Goal: Information Seeking & Learning: Check status

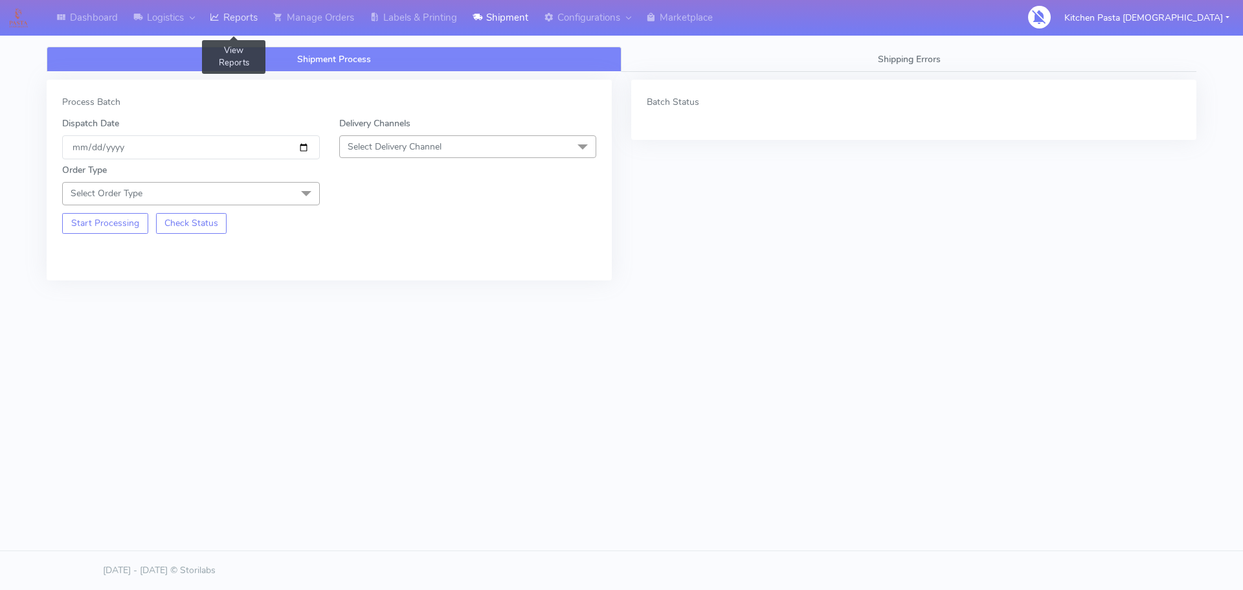
click at [243, 15] on link "Reports" at bounding box center [233, 18] width 63 height 36
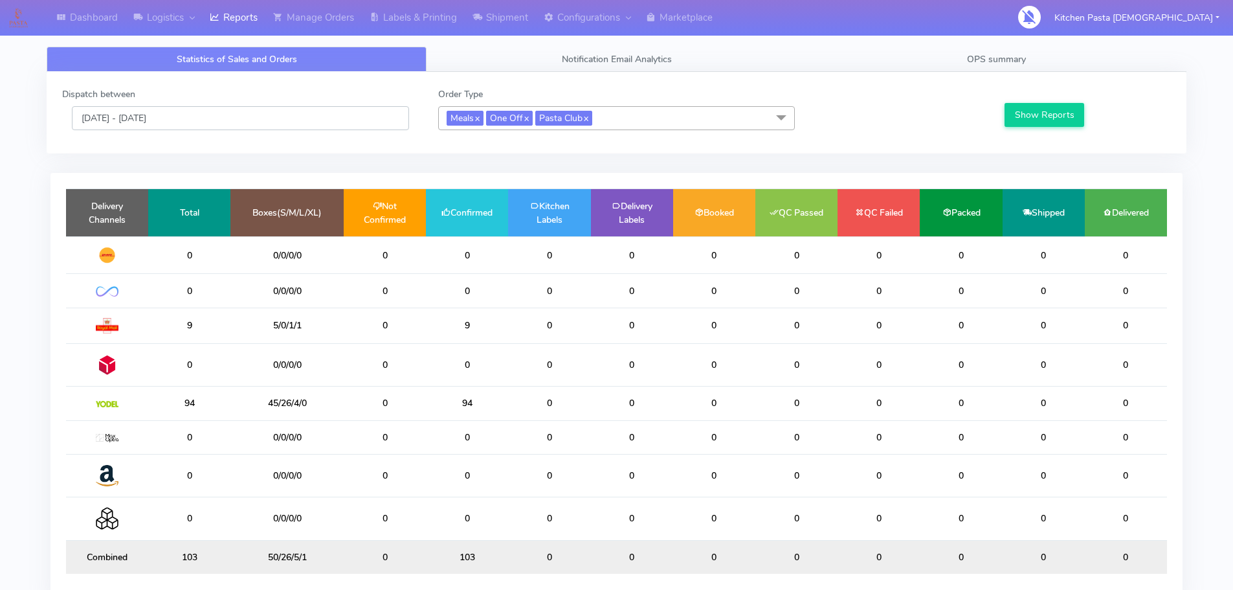
click at [222, 112] on input "[DATE] - [DATE]" at bounding box center [240, 118] width 337 height 24
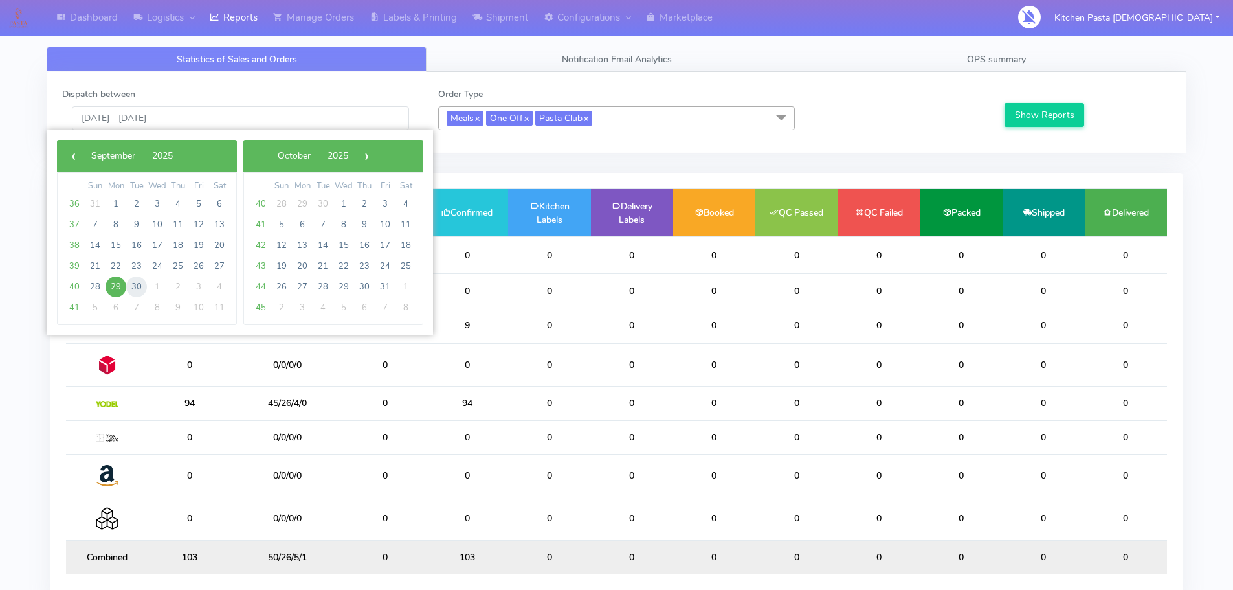
click at [134, 287] on span "30" at bounding box center [136, 286] width 21 height 21
type input "30/09/2025 - 30/09/2025"
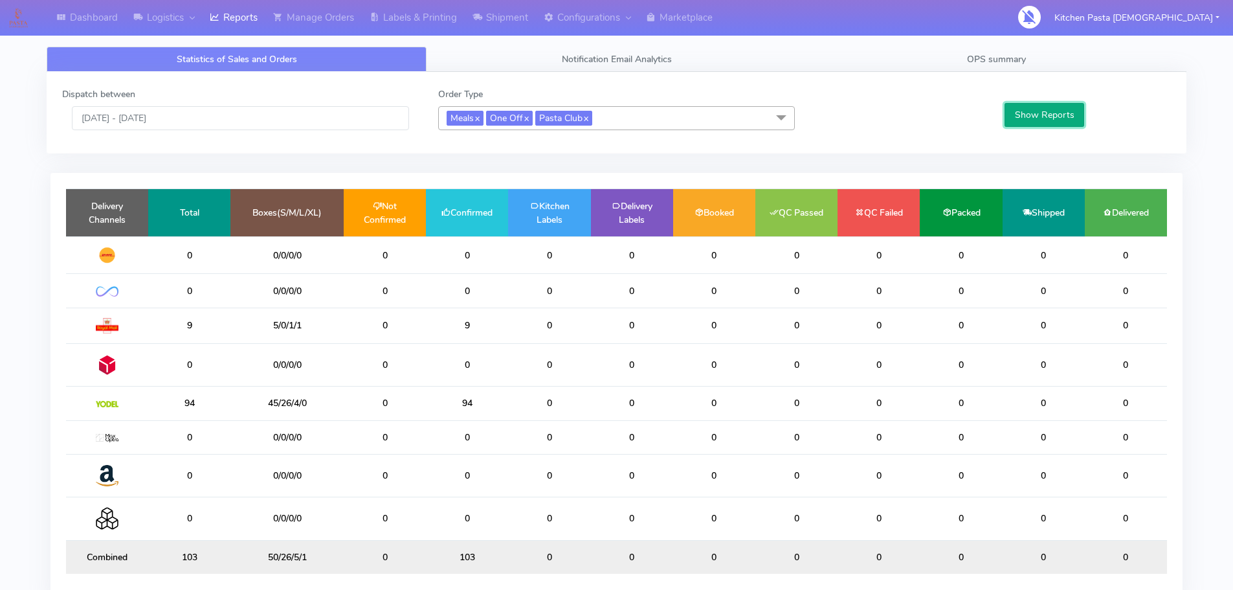
click at [1054, 116] on button "Show Reports" at bounding box center [1045, 115] width 80 height 24
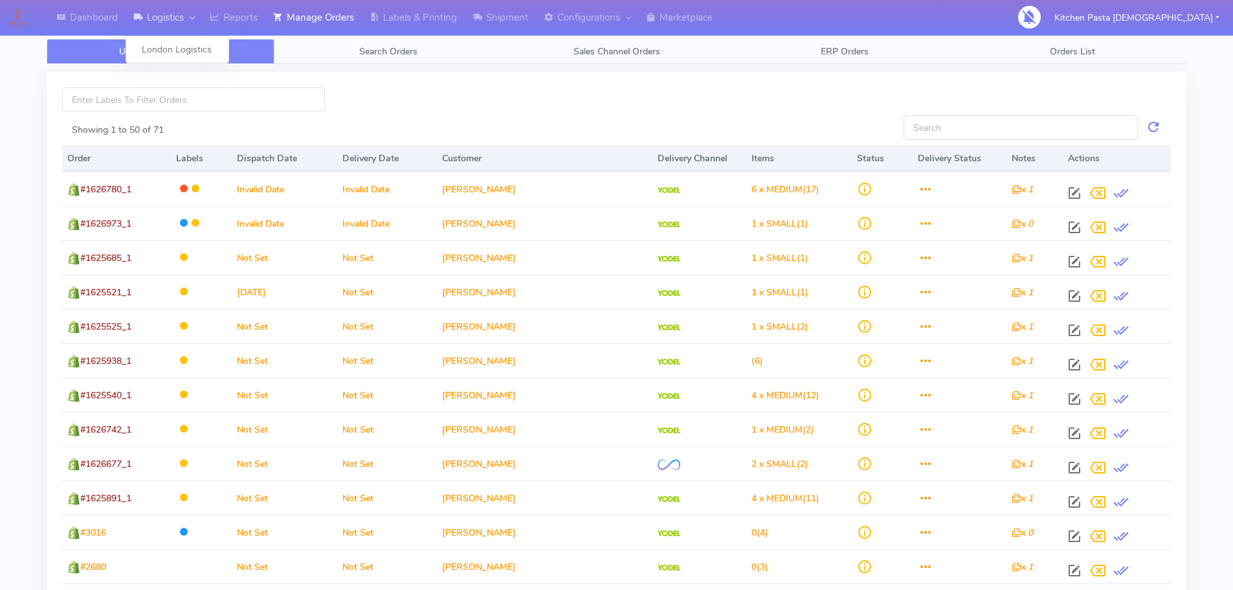
click at [166, 20] on link "Logistics" at bounding box center [164, 18] width 76 height 36
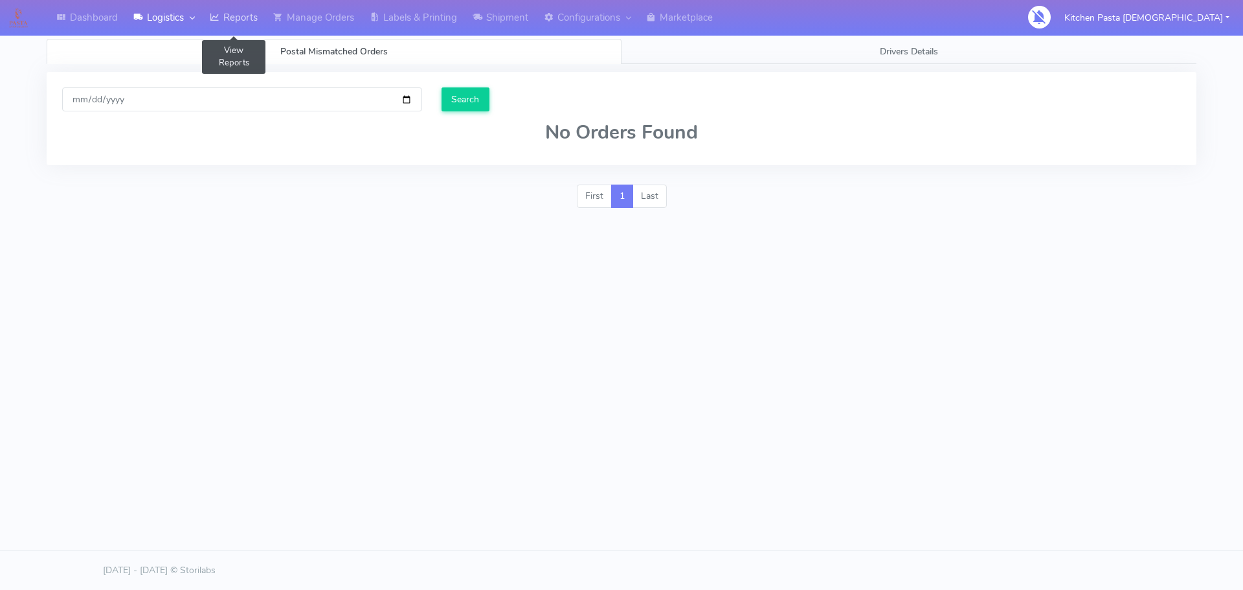
click at [224, 19] on link "Reports" at bounding box center [233, 18] width 63 height 36
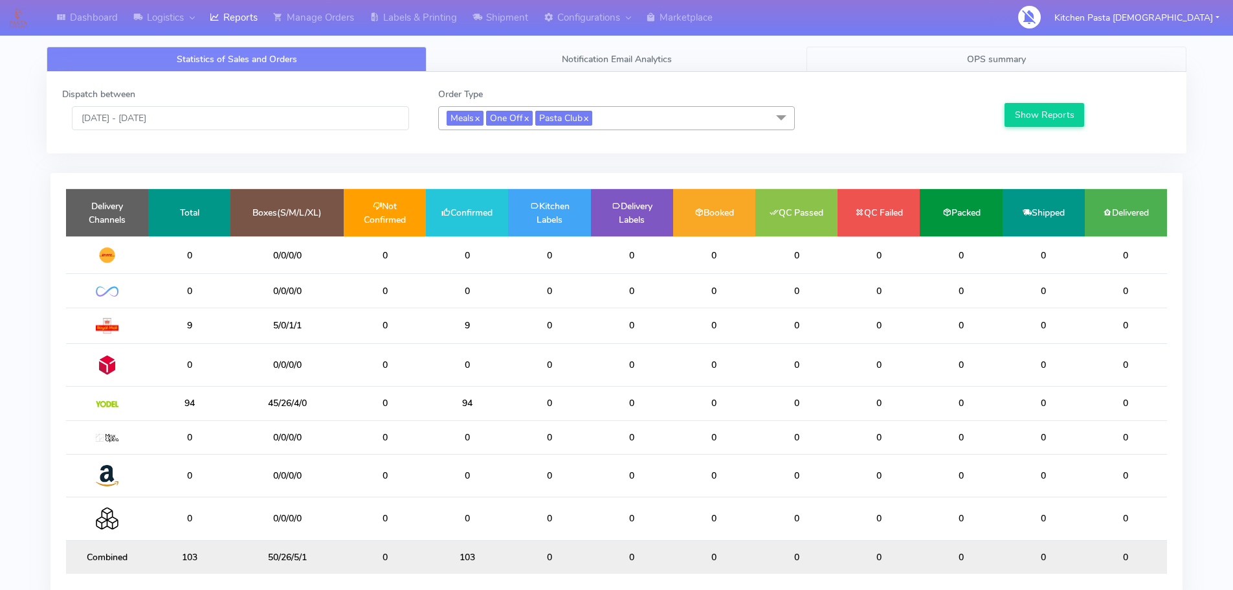
click at [1022, 60] on span "OPS summary" at bounding box center [996, 59] width 59 height 12
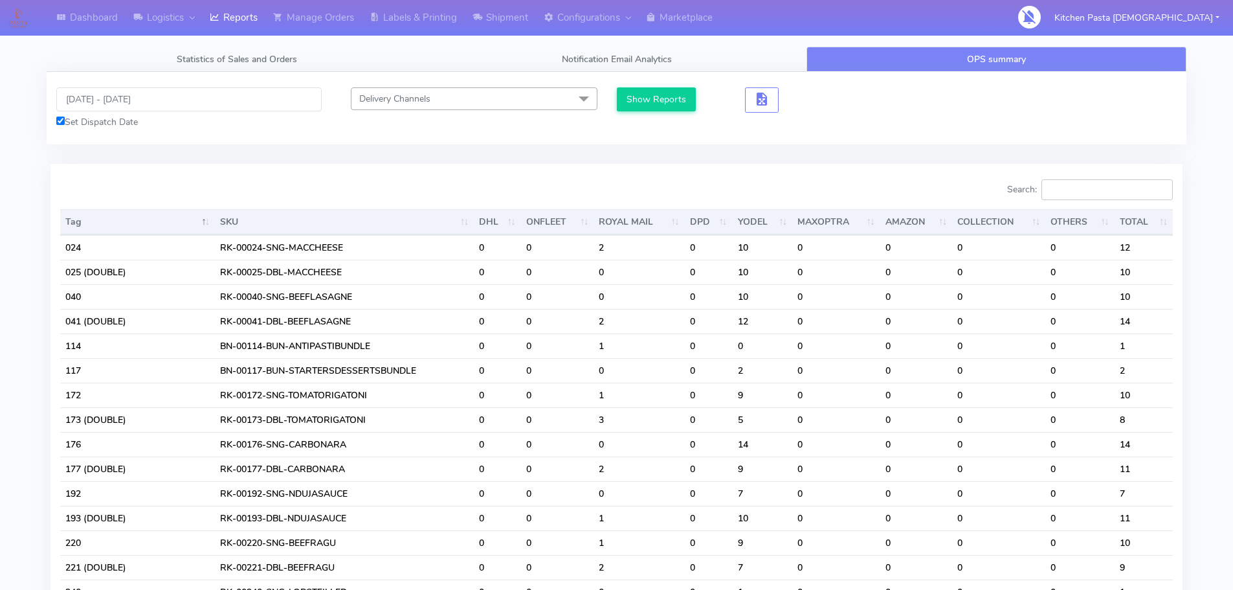
click at [1096, 187] on input "Search:" at bounding box center [1107, 189] width 131 height 21
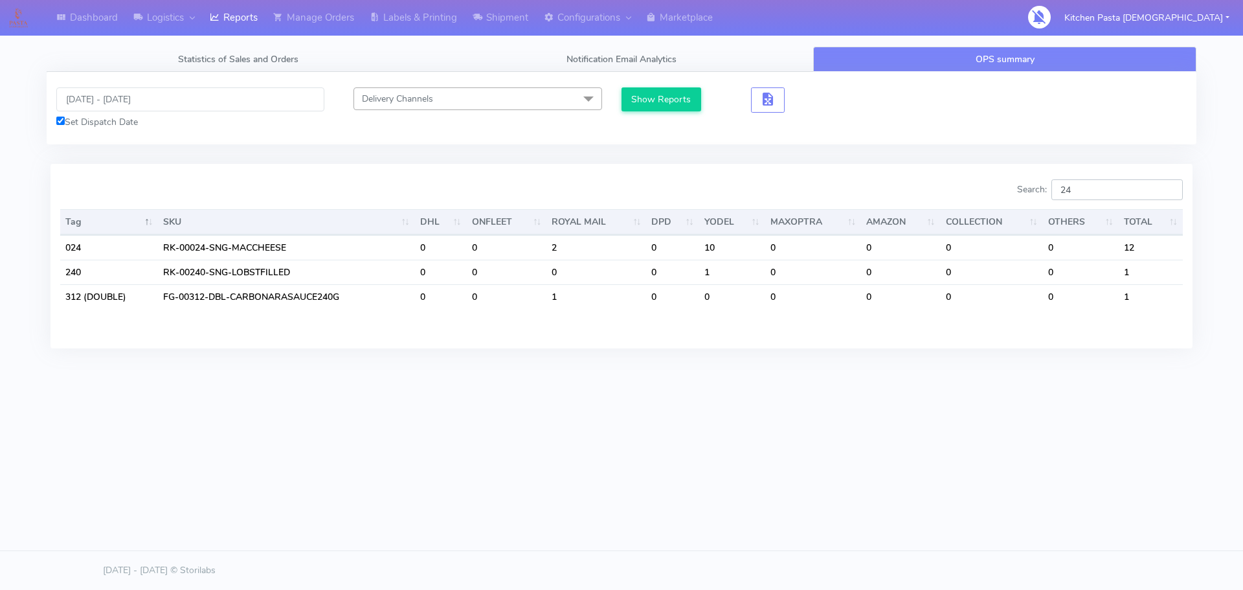
type input "241"
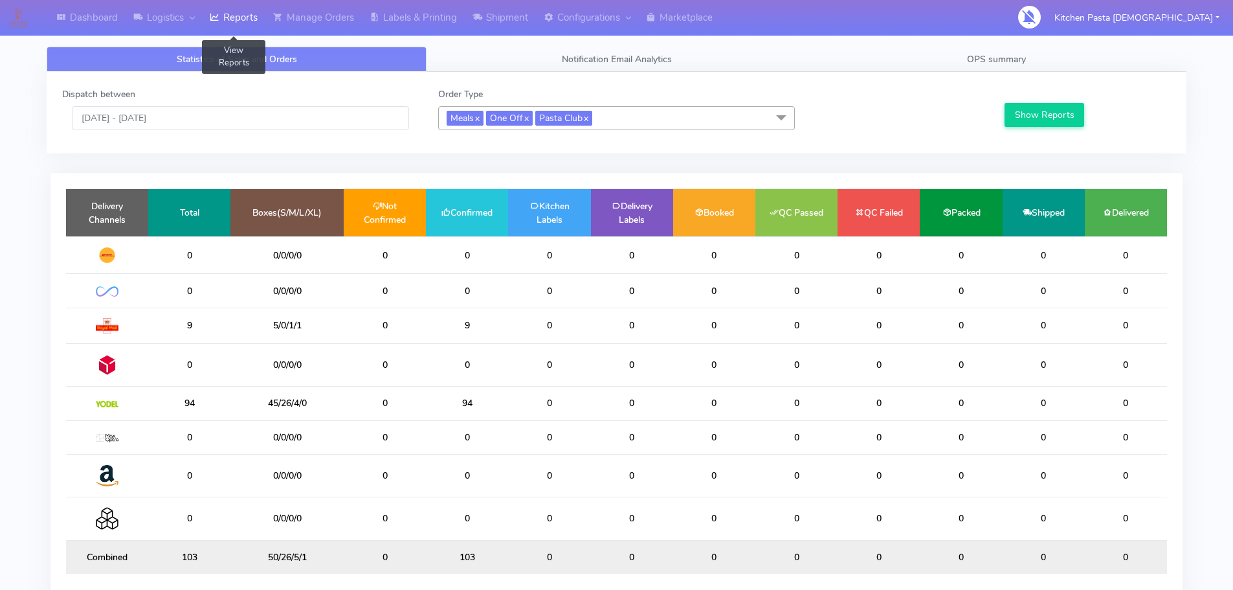
click at [213, 15] on icon at bounding box center [215, 17] width 10 height 13
click at [912, 54] on link "OPS summary" at bounding box center [997, 59] width 380 height 25
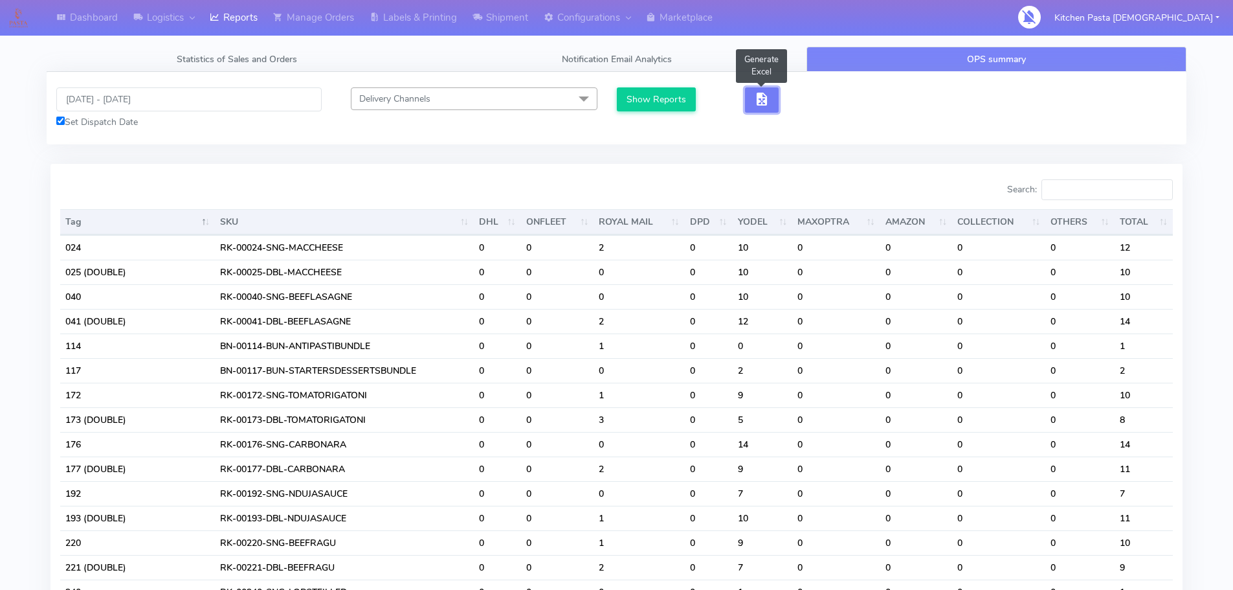
click at [751, 99] on button "button" at bounding box center [762, 99] width 34 height 25
click at [772, 106] on button "button" at bounding box center [762, 99] width 34 height 25
click at [760, 103] on span "button" at bounding box center [762, 102] width 16 height 12
click at [796, 100] on button "button" at bounding box center [810, 99] width 34 height 25
click at [811, 100] on span "button" at bounding box center [810, 102] width 16 height 12
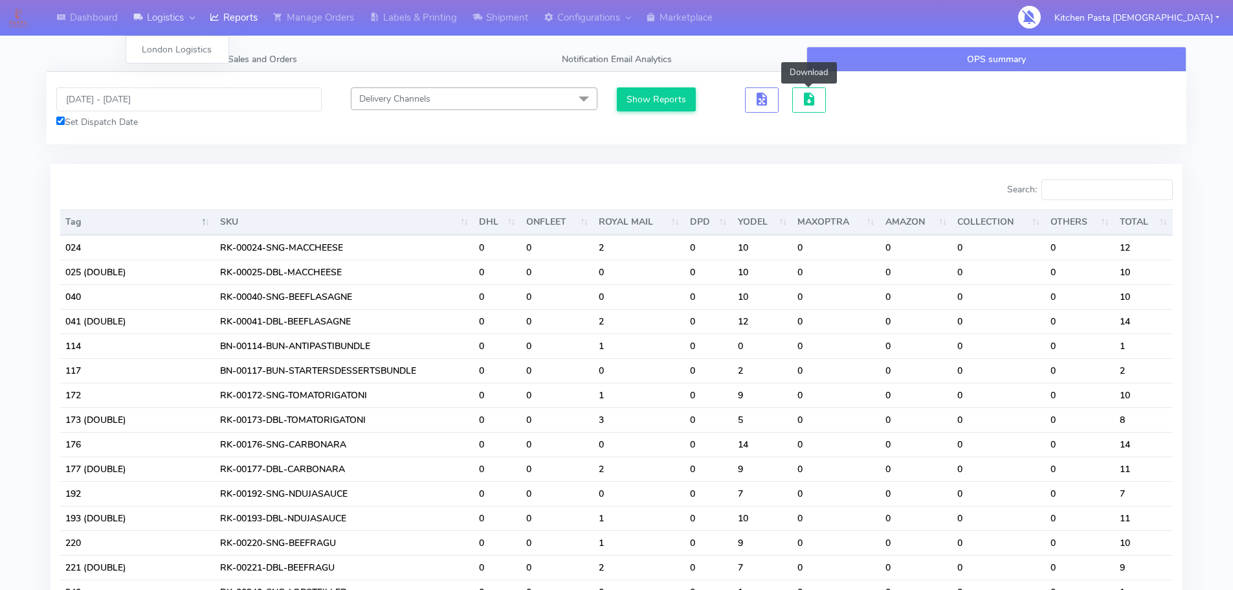
drag, startPoint x: 139, startPoint y: 10, endPoint x: 151, endPoint y: 10, distance: 12.3
click at [139, 10] on link "Logistics" at bounding box center [164, 18] width 76 height 36
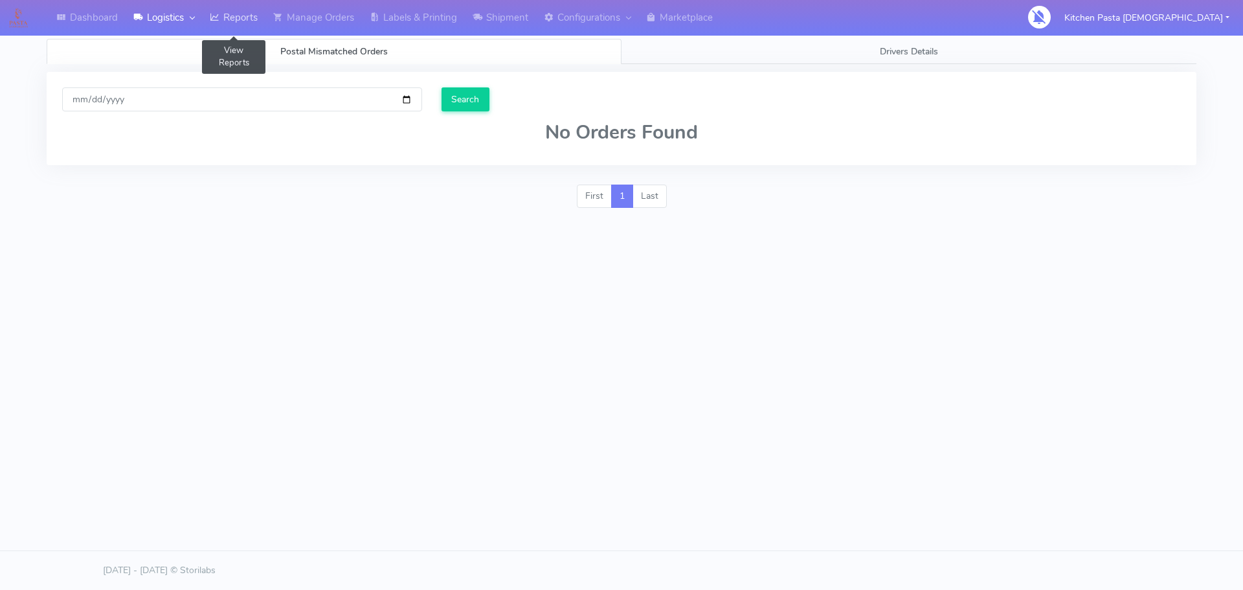
click at [226, 18] on link "Reports" at bounding box center [233, 18] width 63 height 36
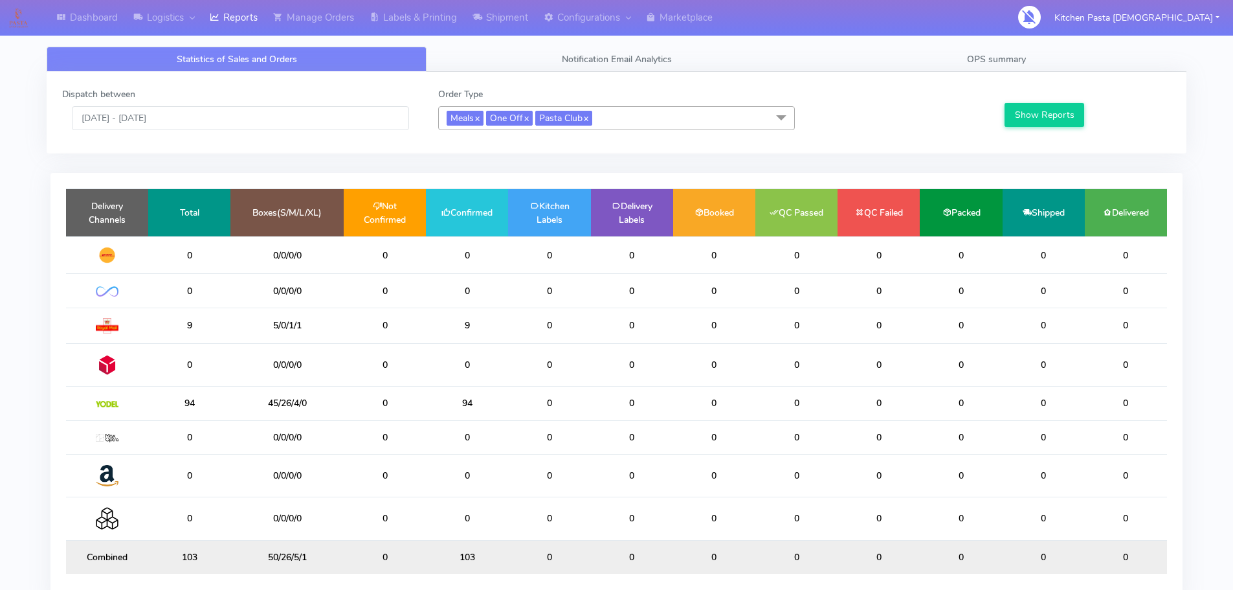
click at [216, 132] on div "Dispatch between 29/09/2025 - 29/09/2025 Order Type Meals x One Off x Pasta Clu…" at bounding box center [616, 112] width 1129 height 51
drag, startPoint x: 216, startPoint y: 120, endPoint x: 223, endPoint y: 128, distance: 10.6
click at [218, 120] on input "[DATE] - [DATE]" at bounding box center [240, 118] width 337 height 24
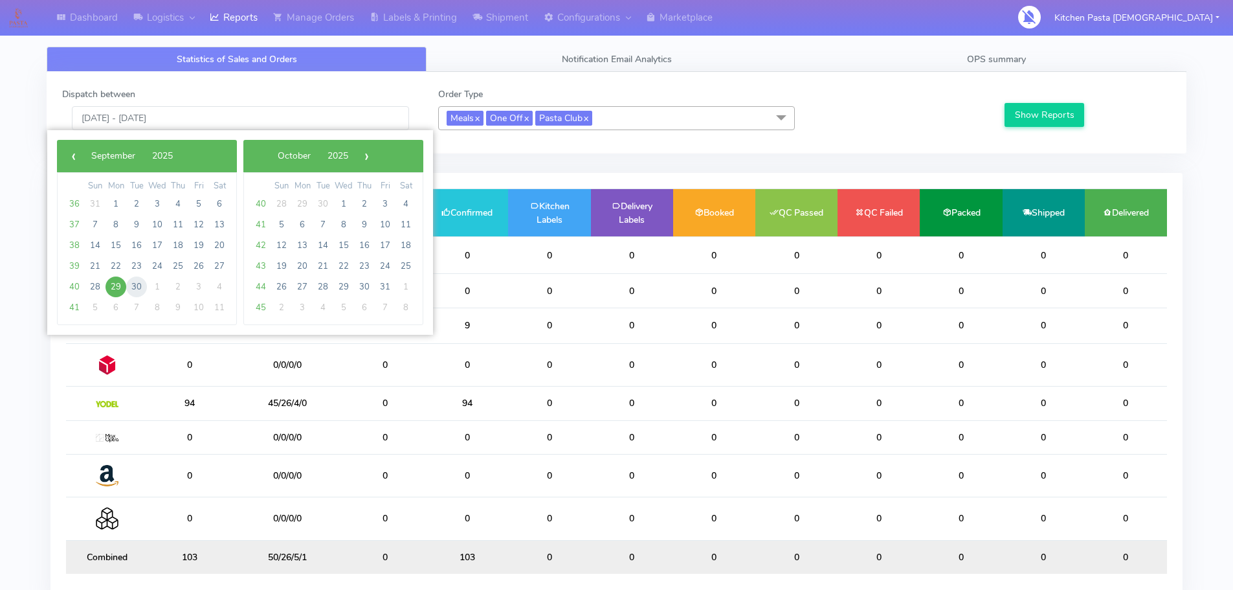
click at [137, 286] on span "30" at bounding box center [136, 286] width 21 height 21
type input "30/09/2025 - 30/09/2025"
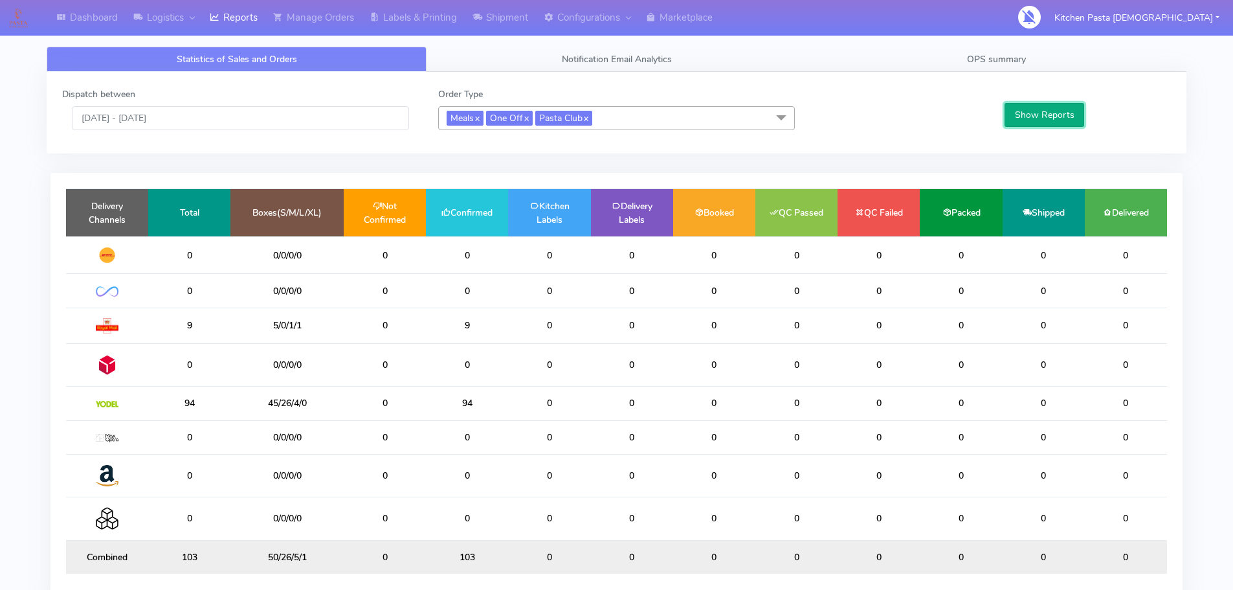
click at [1033, 121] on button "Show Reports" at bounding box center [1045, 115] width 80 height 24
drag, startPoint x: 485, startPoint y: 407, endPoint x: 453, endPoint y: 405, distance: 31.8
click at [453, 405] on td "94" at bounding box center [467, 404] width 82 height 34
click at [414, 28] on link "Labels & Printing" at bounding box center [413, 18] width 103 height 36
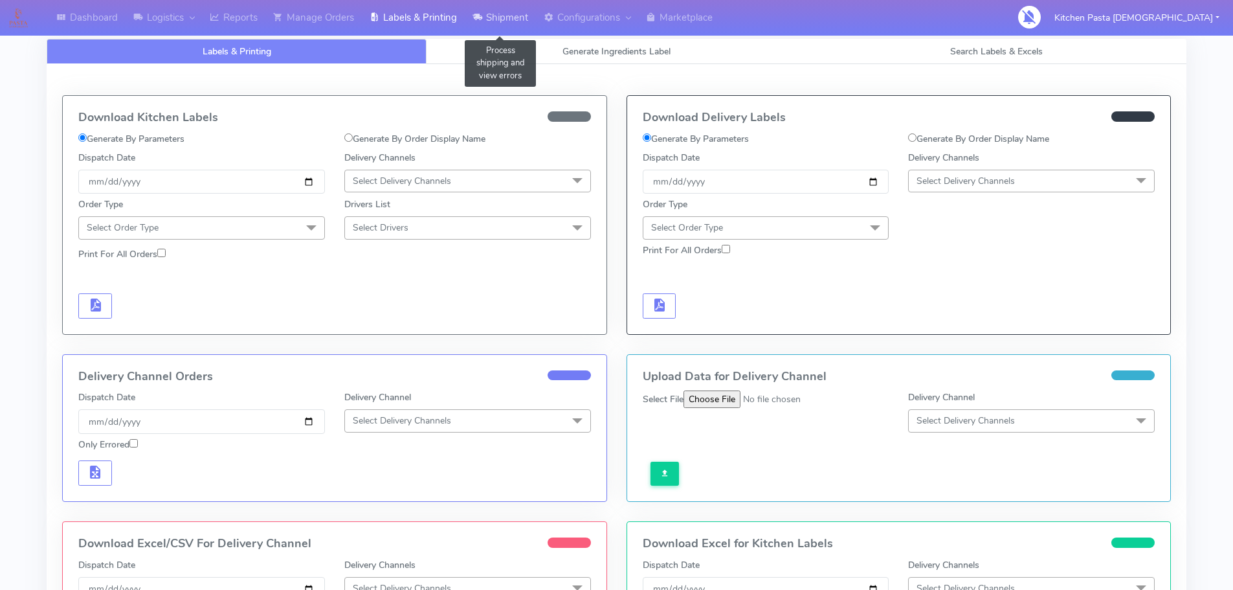
click at [470, 20] on link "Shipment" at bounding box center [500, 18] width 71 height 36
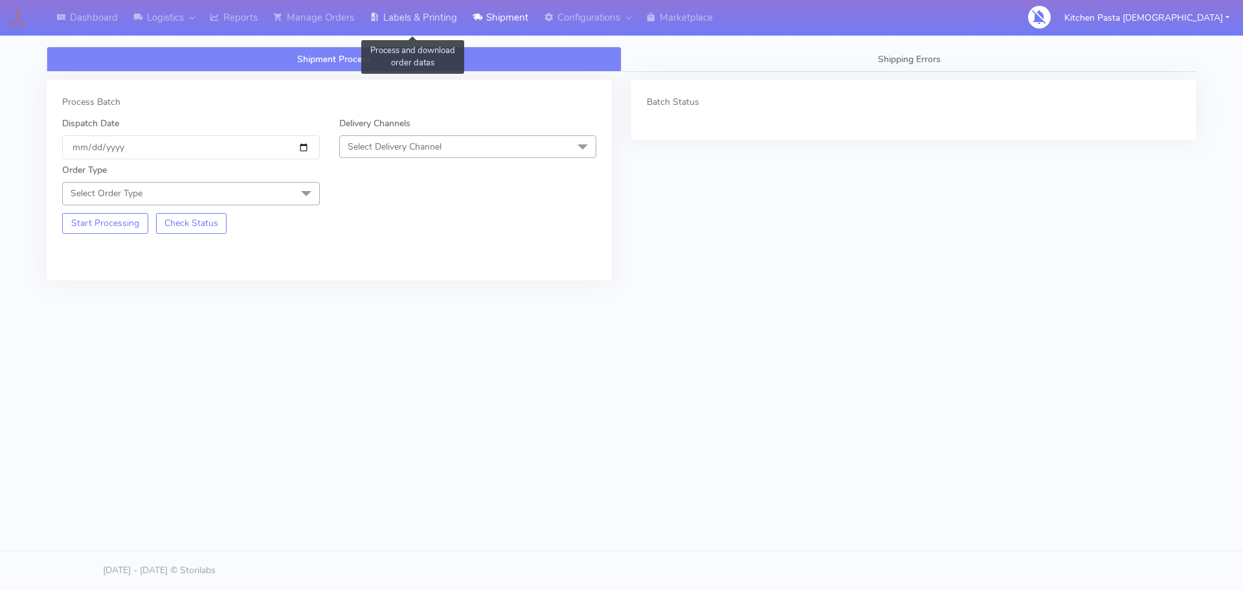
click at [396, 23] on link "Labels & Printing" at bounding box center [413, 18] width 103 height 36
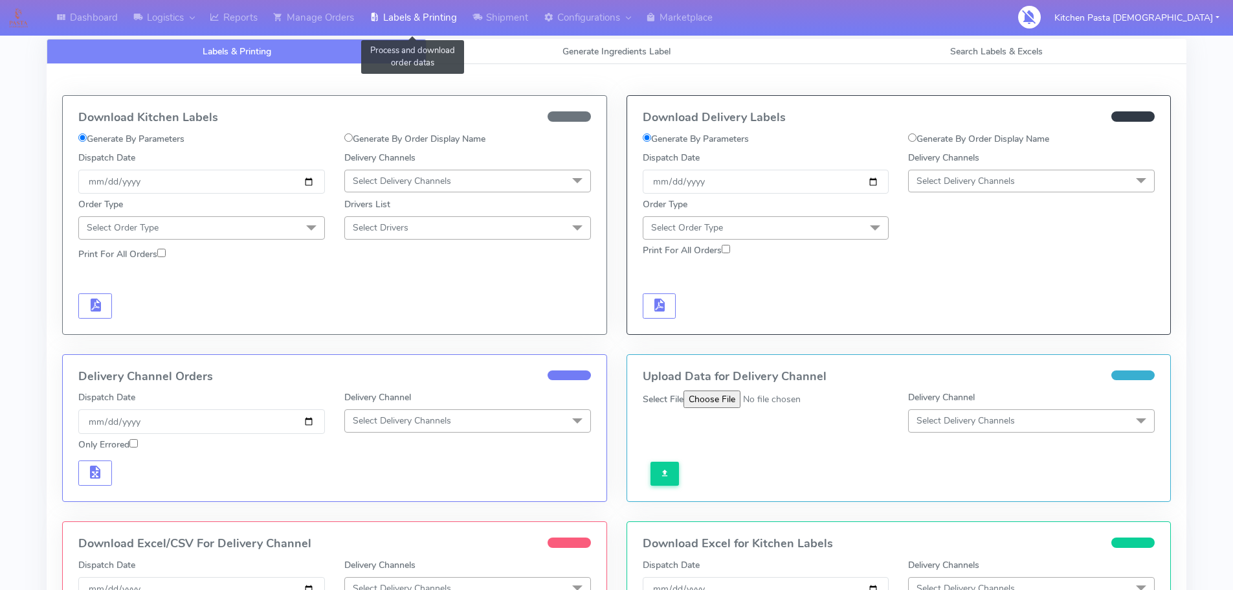
click at [402, 15] on link "Labels & Printing" at bounding box center [413, 18] width 103 height 36
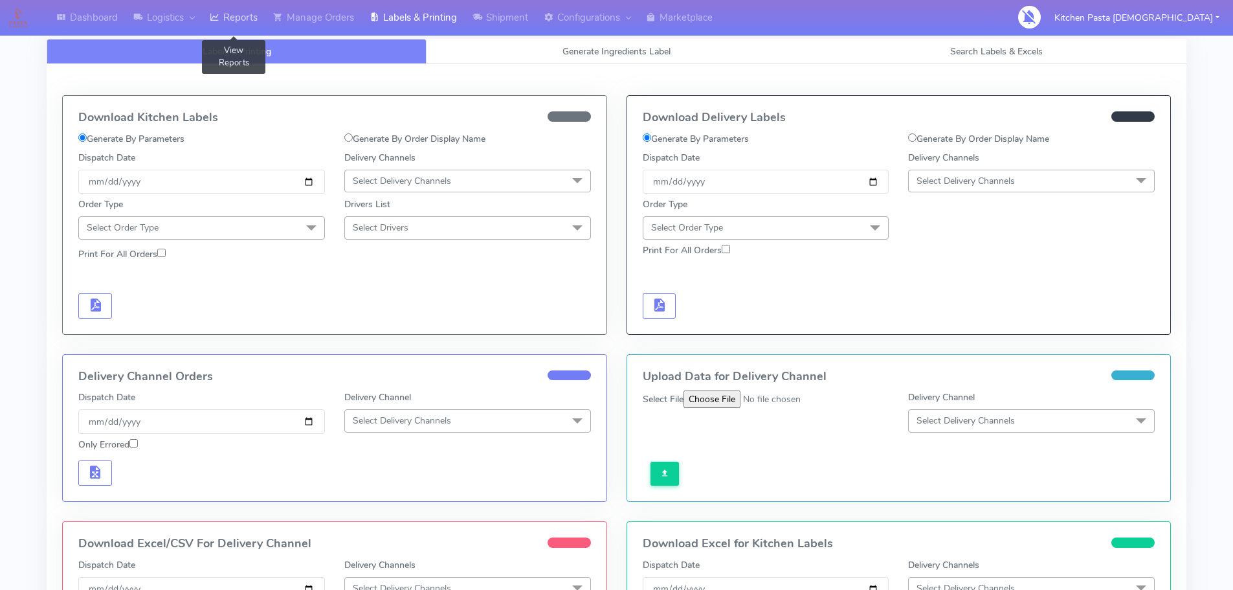
click at [251, 13] on link "Reports" at bounding box center [233, 18] width 63 height 36
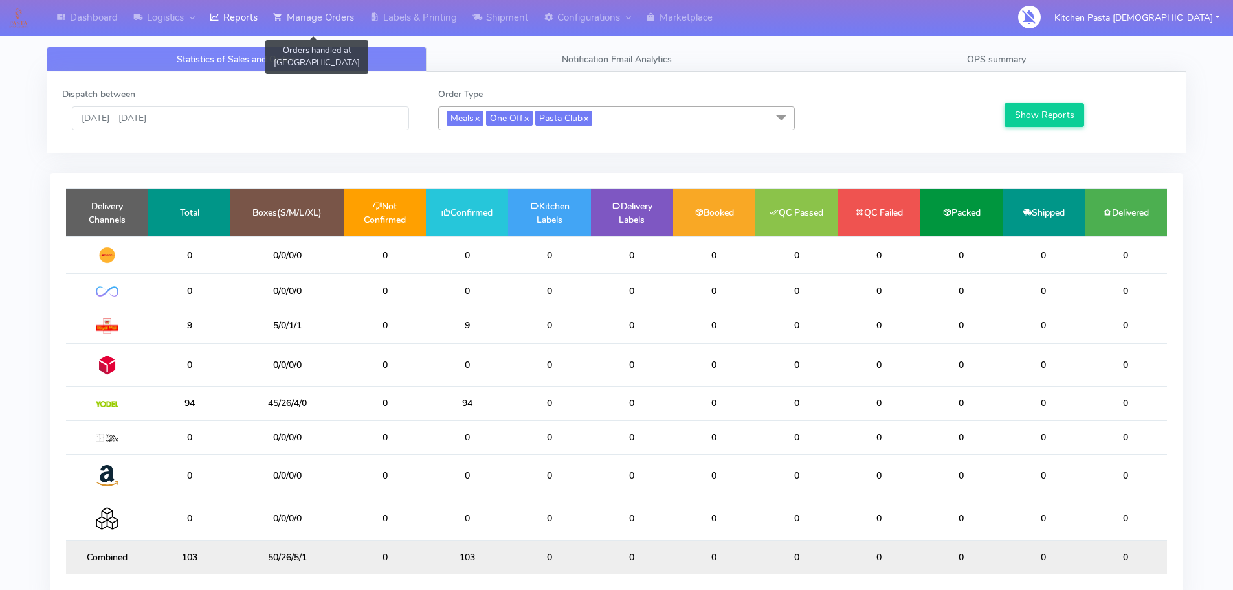
click at [320, 15] on link "Manage Orders" at bounding box center [313, 18] width 96 height 36
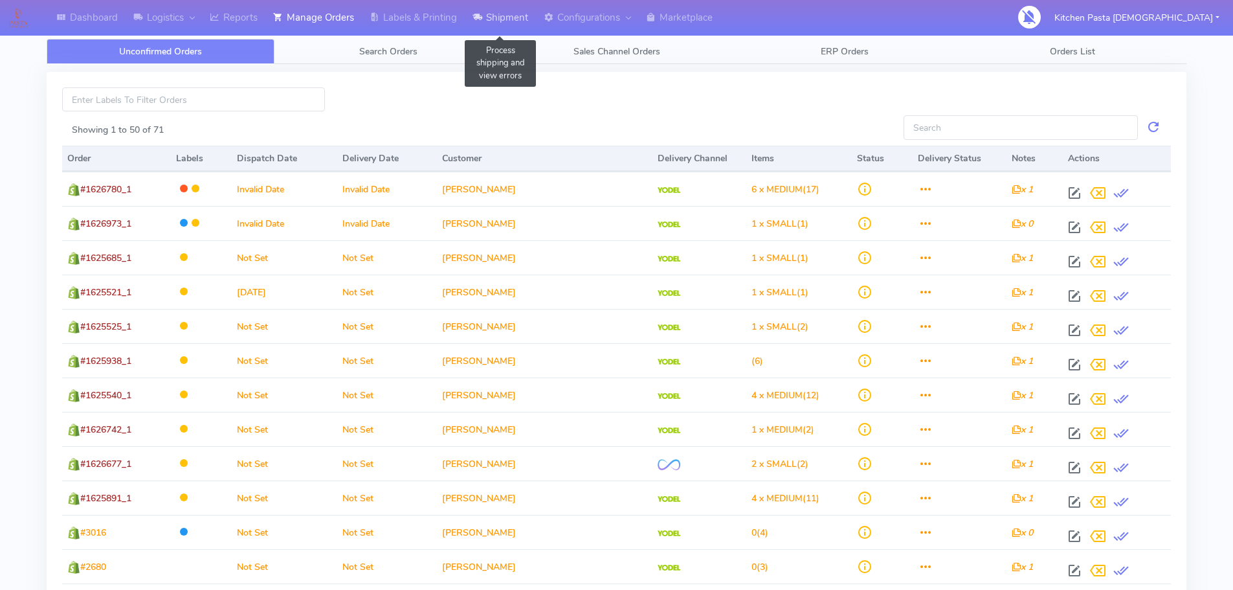
click at [498, 30] on link "Shipment" at bounding box center [500, 18] width 71 height 36
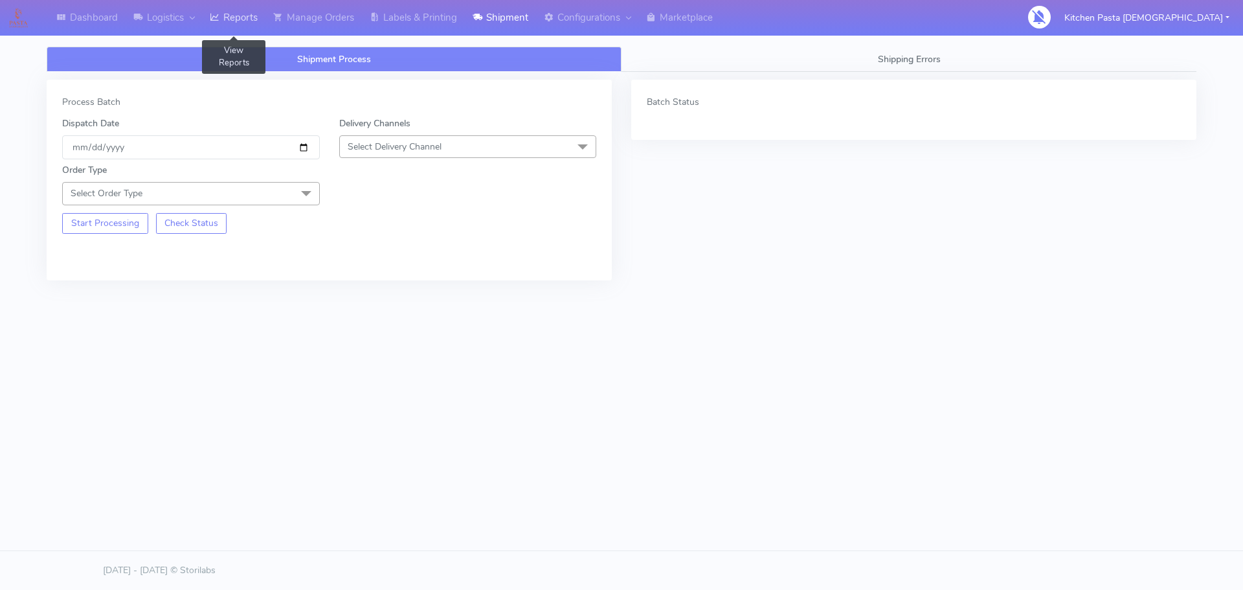
click at [254, 29] on link "Reports" at bounding box center [233, 18] width 63 height 36
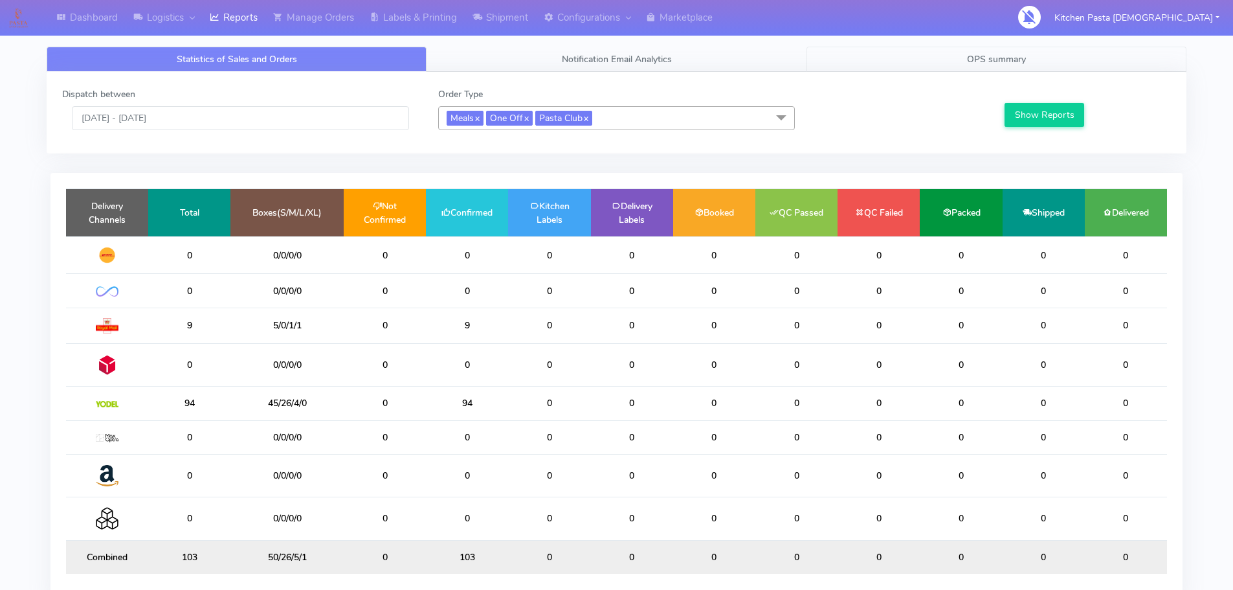
click at [883, 67] on link "OPS summary" at bounding box center [997, 59] width 380 height 25
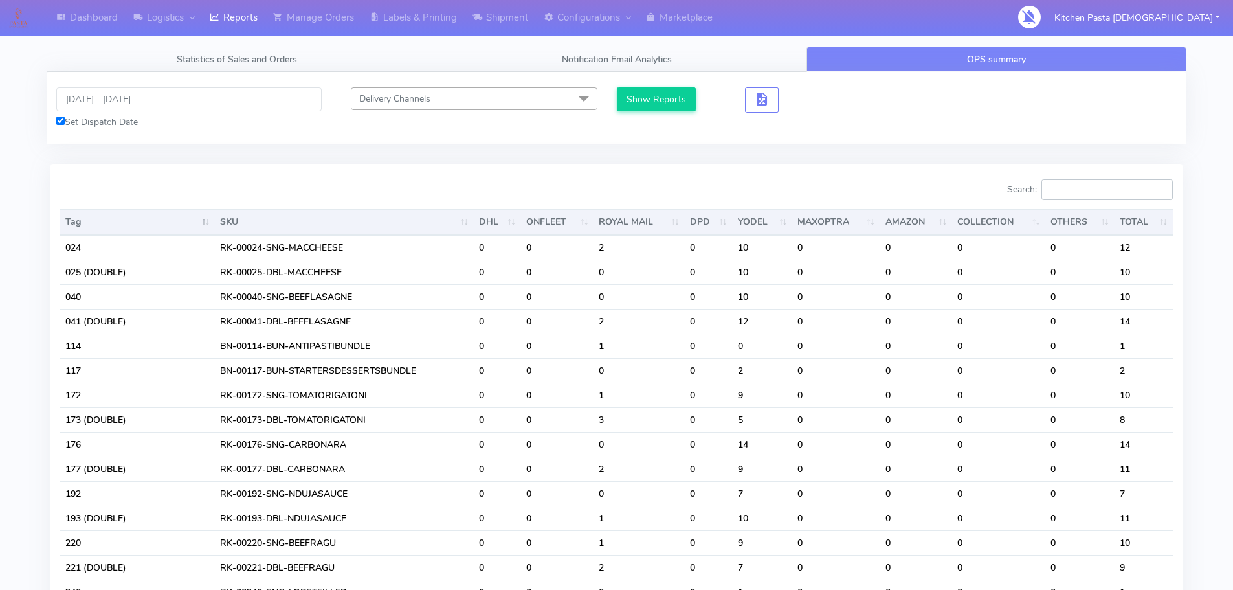
click at [1097, 181] on input "Search:" at bounding box center [1107, 189] width 131 height 21
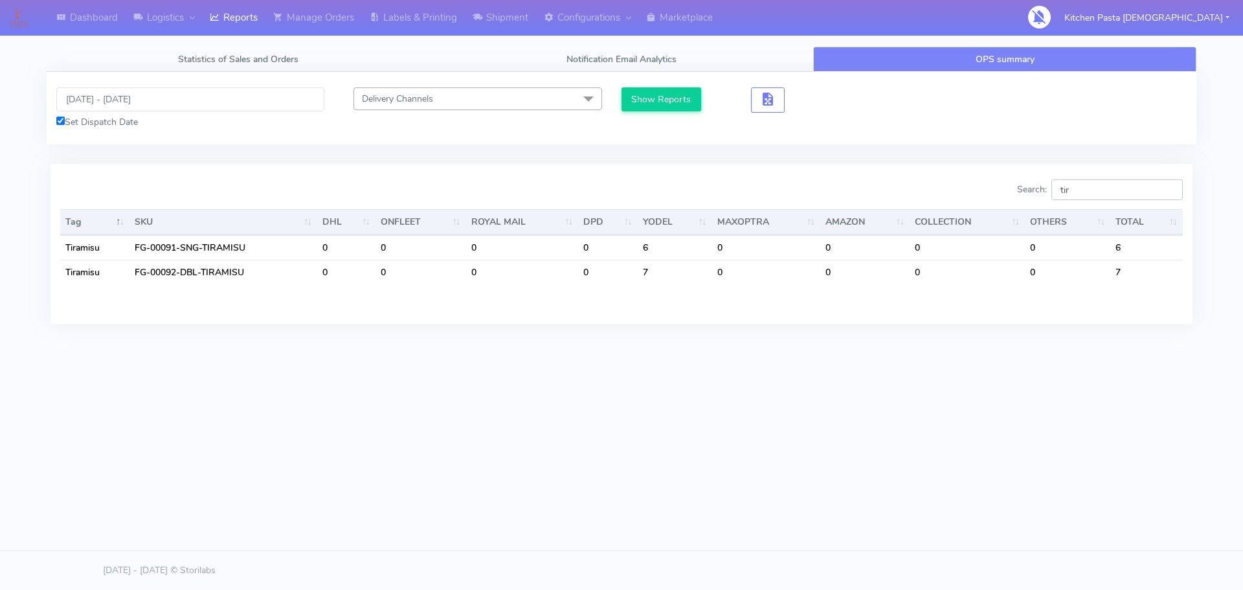
drag, startPoint x: 1085, startPoint y: 193, endPoint x: 1025, endPoint y: 187, distance: 59.9
click at [1025, 187] on div "Search: tir" at bounding box center [907, 192] width 552 height 26
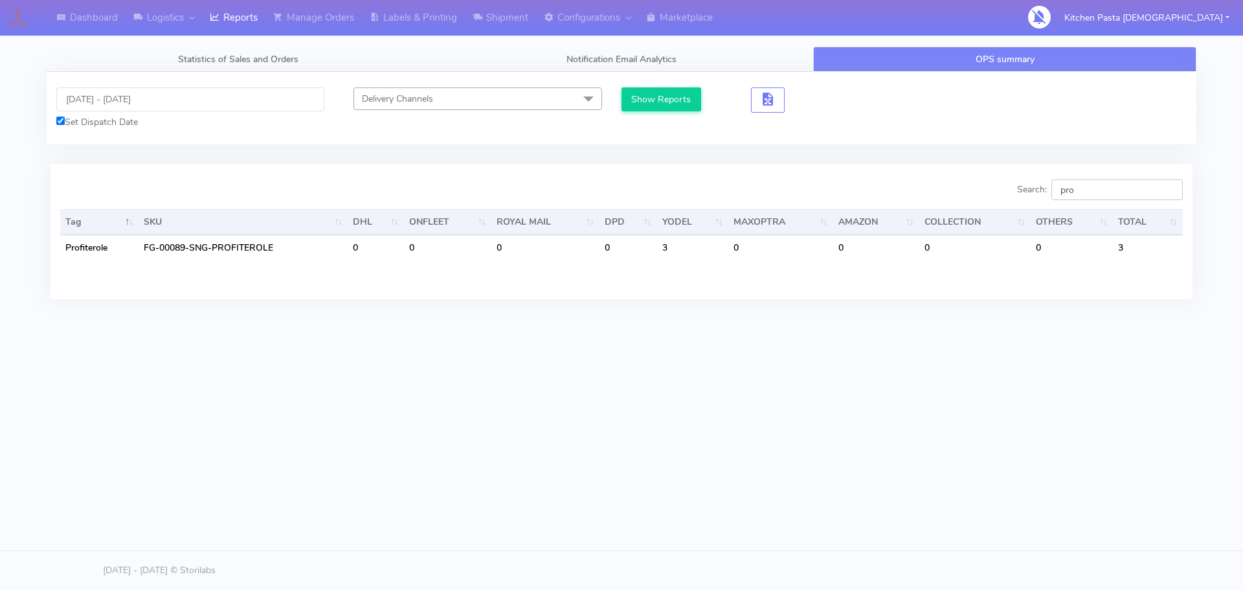
drag, startPoint x: 1091, startPoint y: 193, endPoint x: 1029, endPoint y: 179, distance: 63.6
click at [1028, 186] on label "Search: pro" at bounding box center [1100, 189] width 166 height 21
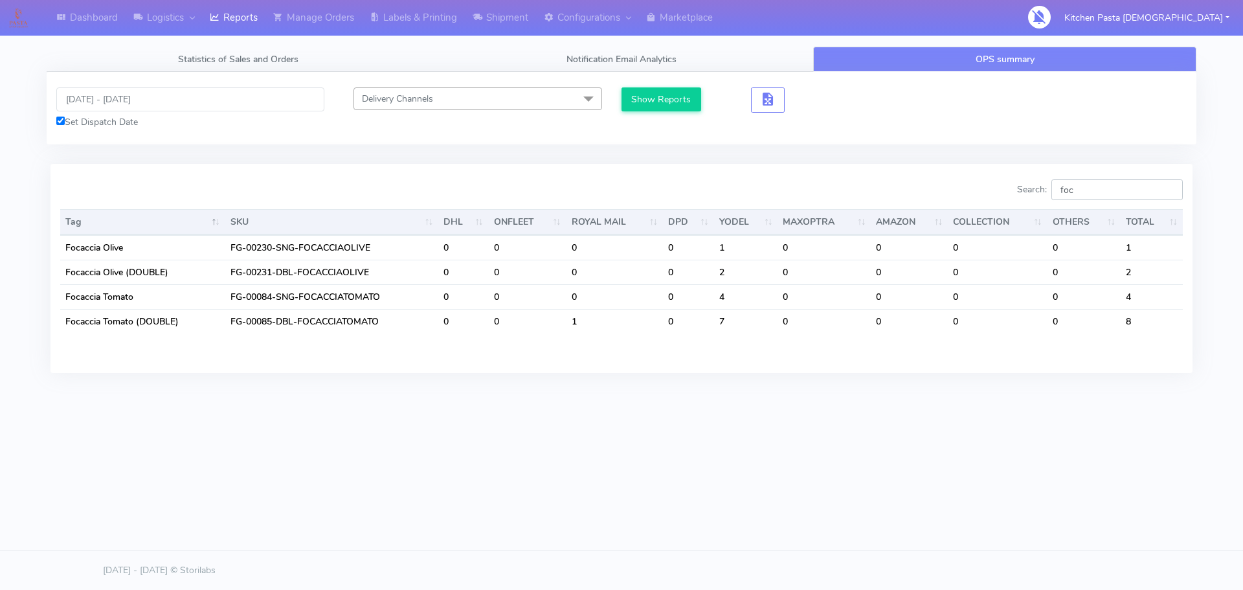
drag, startPoint x: 1096, startPoint y: 193, endPoint x: 995, endPoint y: 193, distance: 101.0
click at [995, 193] on div "Search: foc" at bounding box center [907, 192] width 552 height 26
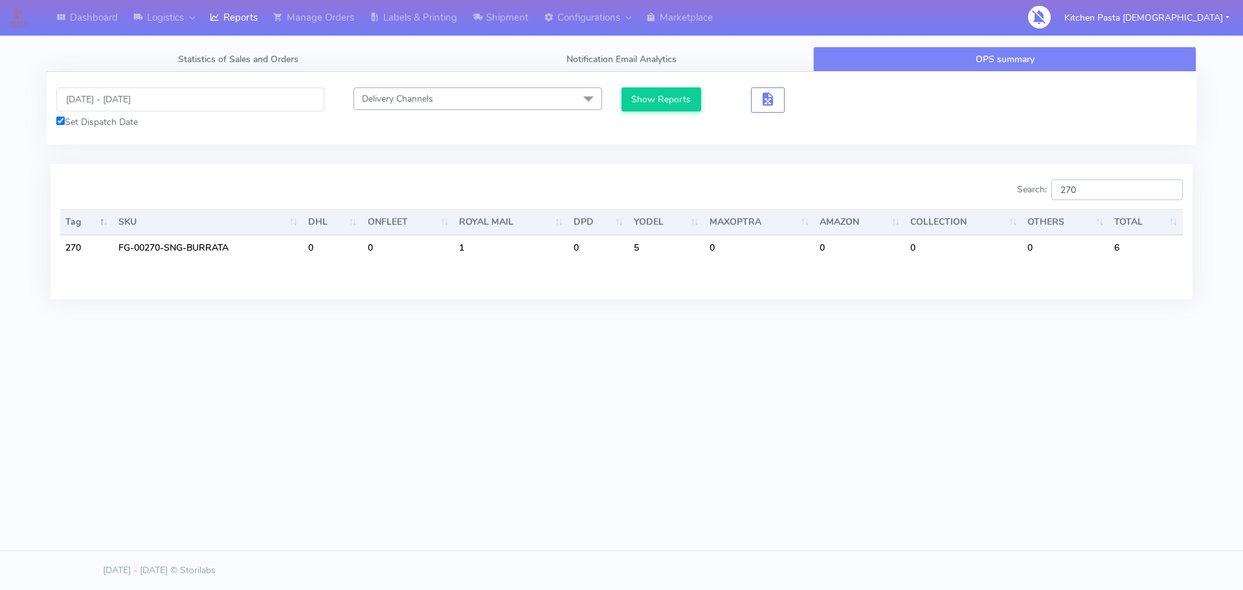
drag, startPoint x: 1083, startPoint y: 192, endPoint x: 926, endPoint y: 192, distance: 157.3
click at [932, 192] on div "Search: 270" at bounding box center [907, 192] width 552 height 26
drag, startPoint x: 1097, startPoint y: 192, endPoint x: 951, endPoint y: 179, distance: 146.3
click at [951, 179] on div "Search: 270 Tag SKU DHL ONFLEET ROYAL MAIL DPD YODEL MAXOPTRA AMAZON COLLECTION…" at bounding box center [622, 231] width 1142 height 135
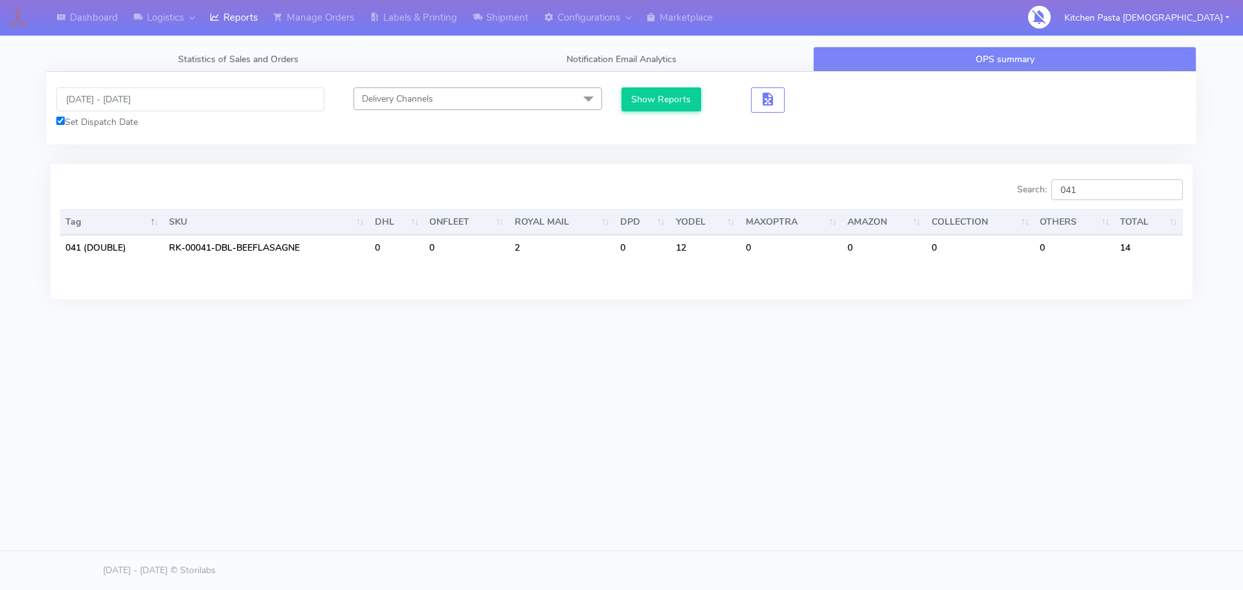
drag, startPoint x: 1105, startPoint y: 189, endPoint x: 985, endPoint y: 186, distance: 119.8
click at [987, 179] on div "Search: 041 Tag SKU DHL ONFLEET ROYAL MAIL DPD YODEL MAXOPTRA AMAZON COLLECTION…" at bounding box center [622, 231] width 1142 height 135
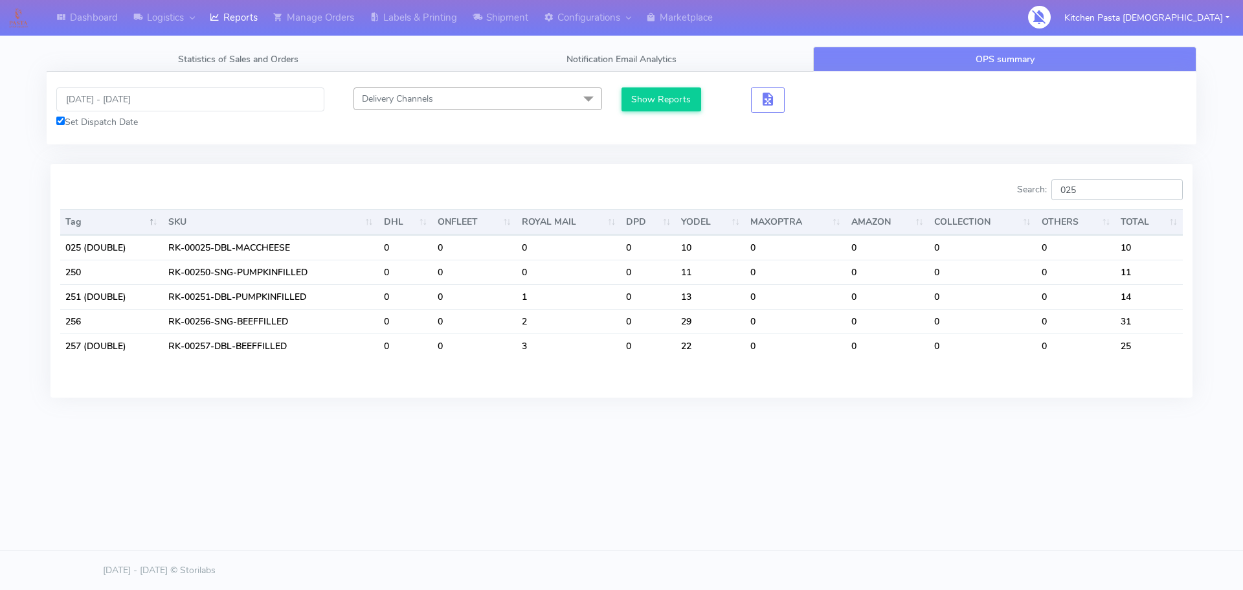
drag, startPoint x: 1078, startPoint y: 196, endPoint x: 1033, endPoint y: 195, distance: 45.3
click at [1033, 195] on label "Search: 025" at bounding box center [1100, 189] width 166 height 21
drag, startPoint x: 1086, startPoint y: 188, endPoint x: 961, endPoint y: 186, distance: 124.3
click at [961, 186] on div "Search: 025" at bounding box center [907, 192] width 552 height 26
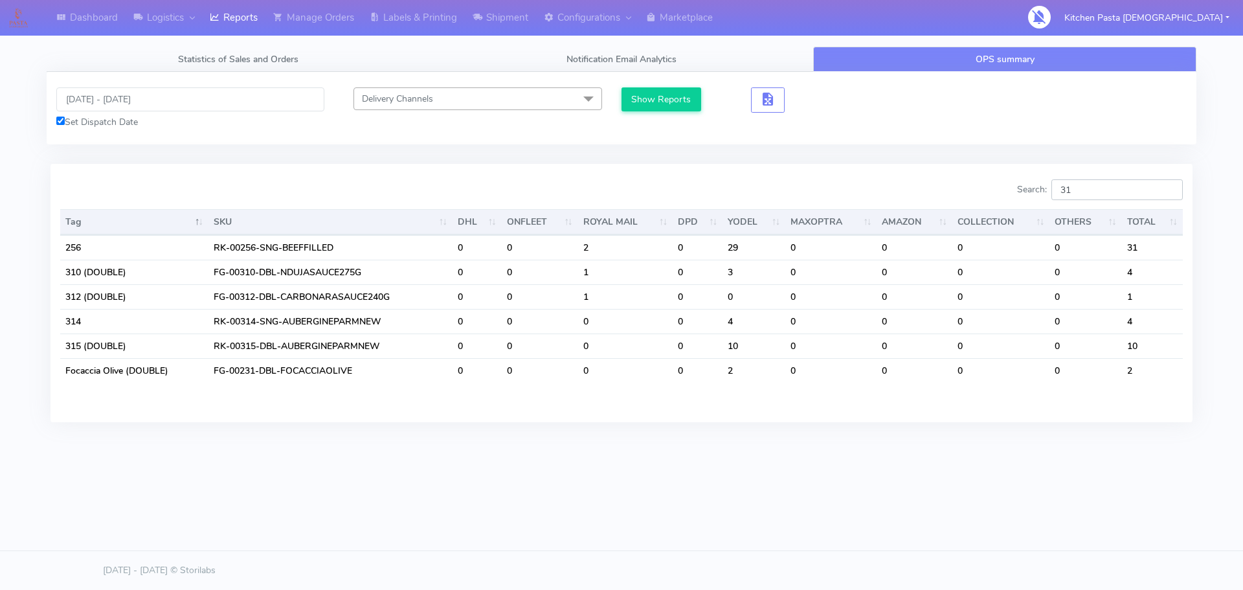
type input "3"
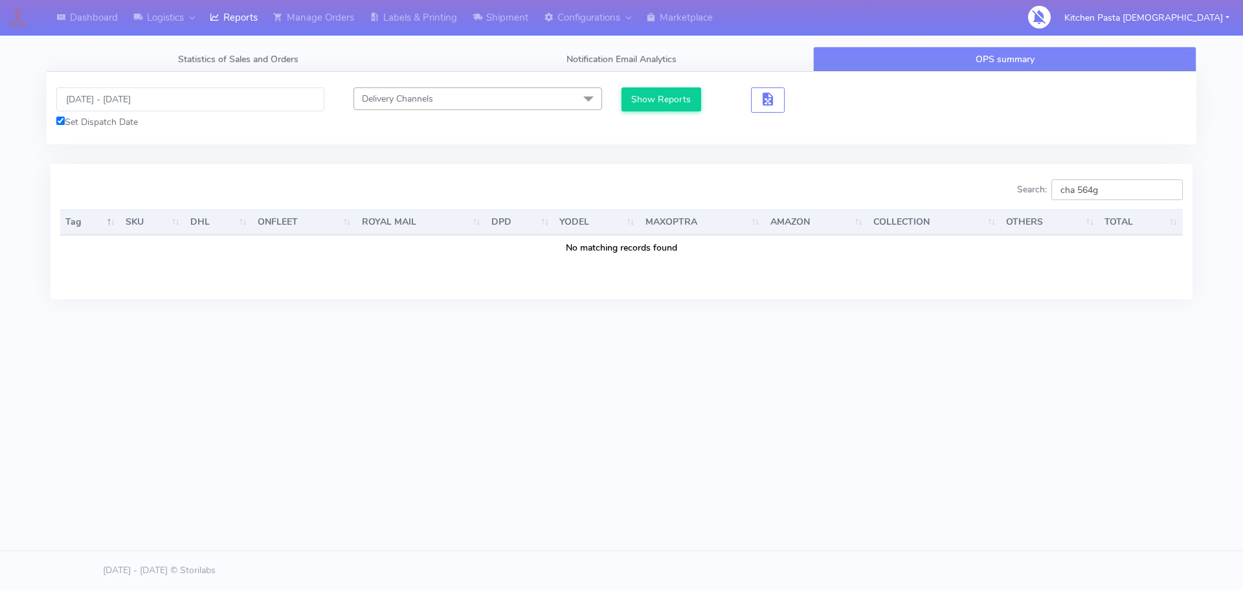
type input "cha 564g"
